Goal: Task Accomplishment & Management: Manage account settings

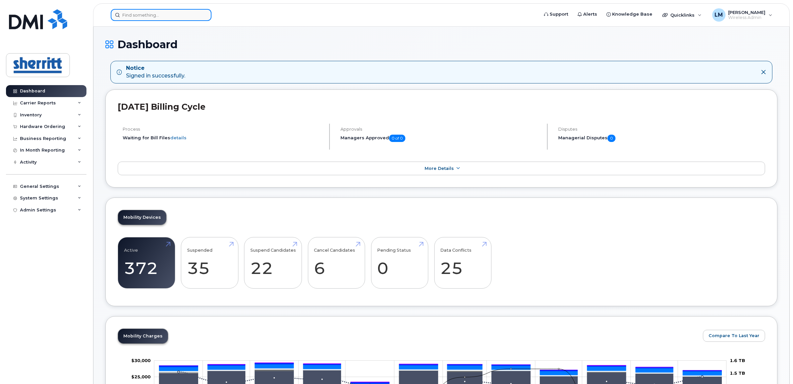
click at [180, 15] on input at bounding box center [161, 15] width 101 height 12
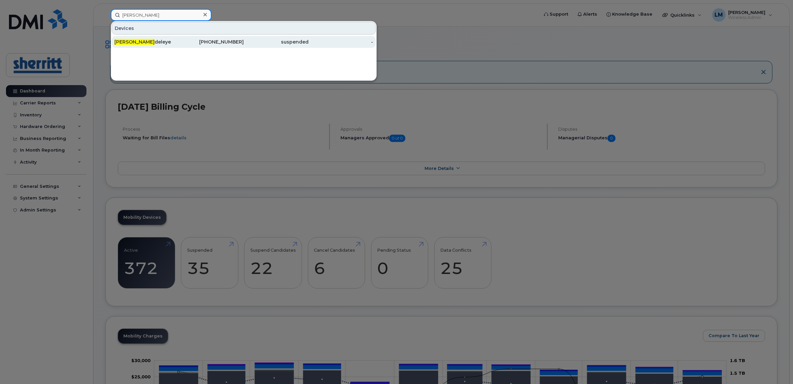
type input "john o"
click at [147, 39] on div "John O deleye" at bounding box center [146, 42] width 65 height 7
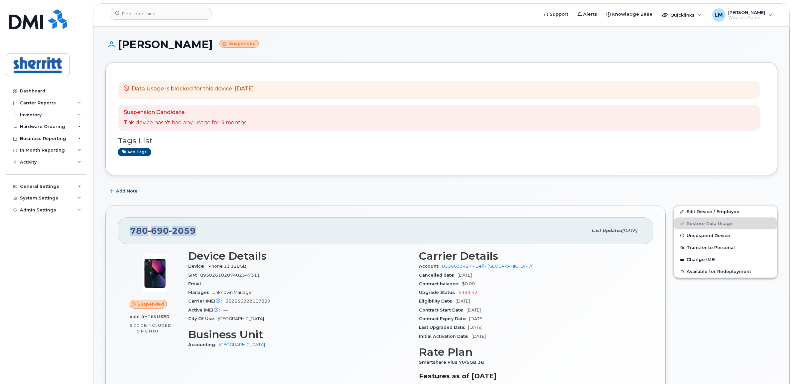
drag, startPoint x: 210, startPoint y: 228, endPoint x: 129, endPoint y: 233, distance: 81.9
click at [129, 233] on div "[PHONE_NUMBER] Last updated [DATE]" at bounding box center [385, 230] width 535 height 27
copy span "[PHONE_NUMBER]"
click at [222, 233] on div "[PHONE_NUMBER]" at bounding box center [358, 231] width 457 height 14
drag, startPoint x: 222, startPoint y: 230, endPoint x: 132, endPoint y: 230, distance: 90.1
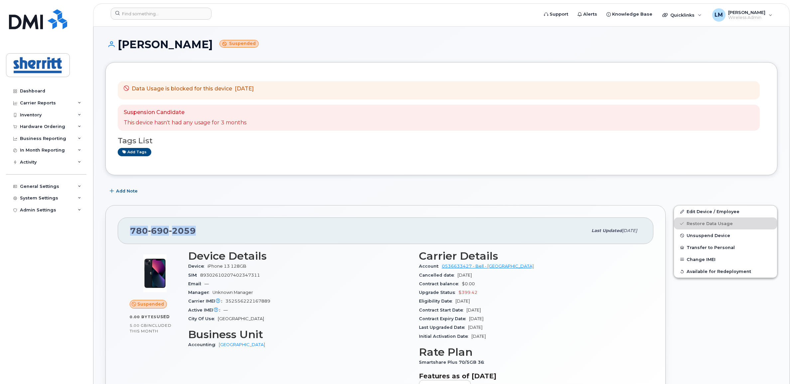
click at [132, 230] on div "[PHONE_NUMBER]" at bounding box center [358, 231] width 457 height 14
copy span "[PHONE_NUMBER]"
click at [694, 234] on span "Unsuspend Device" at bounding box center [708, 235] width 44 height 5
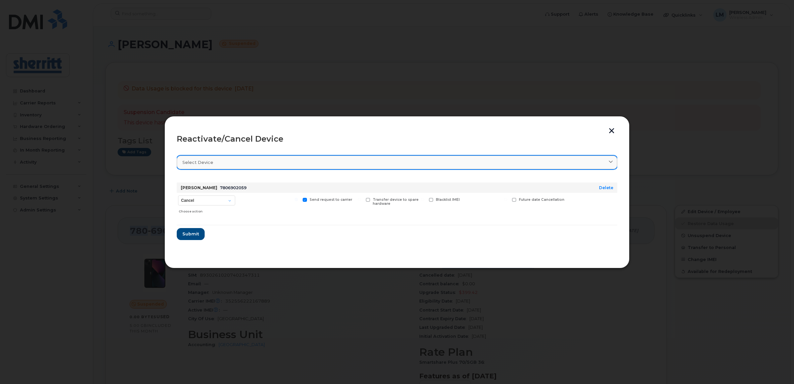
click at [243, 164] on div "Select device" at bounding box center [396, 162] width 429 height 6
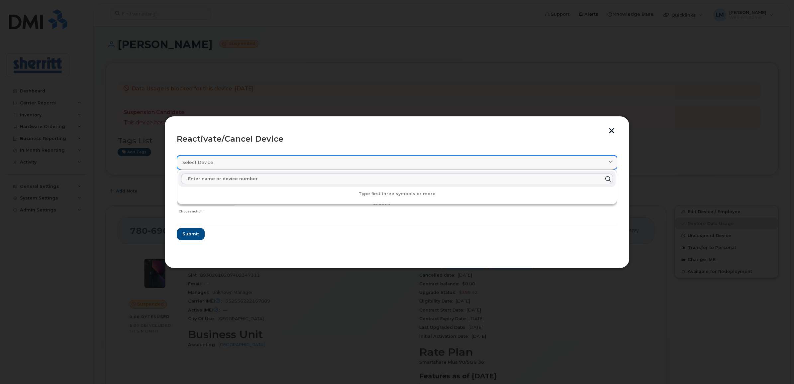
click at [240, 162] on div "Select device" at bounding box center [396, 162] width 429 height 6
click at [289, 229] on form "[PERSON_NAME] 7806902059 Delete Cancel Suspend - Extend Suspension Reactivate C…" at bounding box center [397, 208] width 441 height 63
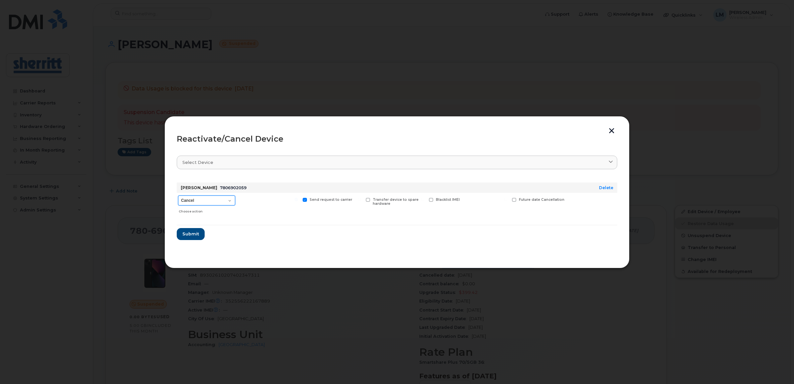
click at [213, 203] on select "Cancel Suspend - Extend Suspension Reactivate" at bounding box center [206, 200] width 57 height 10
select select "[object Object]"
click at [178, 195] on select "Cancel Suspend - Extend Suspension Reactivate" at bounding box center [206, 200] width 57 height 10
click at [198, 231] on span "Submit" at bounding box center [190, 234] width 17 height 6
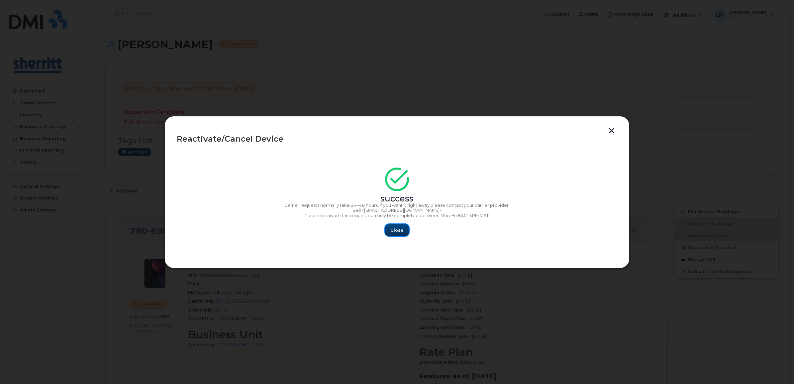
click at [402, 231] on span "Close" at bounding box center [397, 230] width 13 height 6
